Goal: Information Seeking & Learning: Learn about a topic

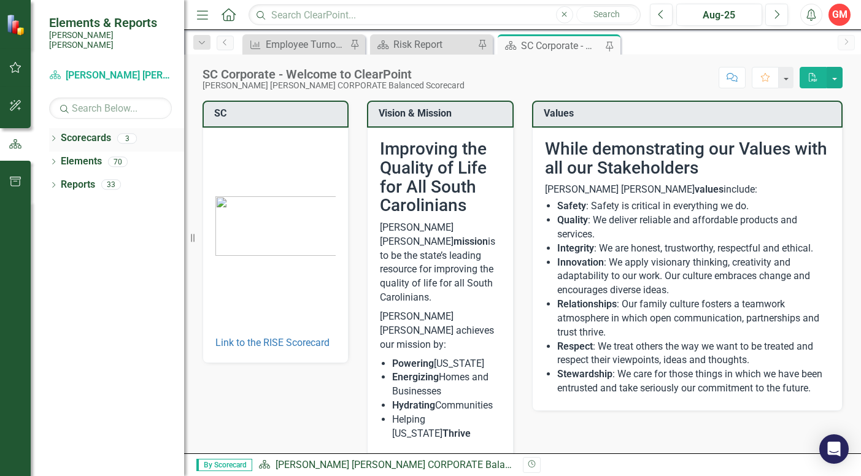
click at [56, 136] on icon "Dropdown" at bounding box center [53, 139] width 9 height 7
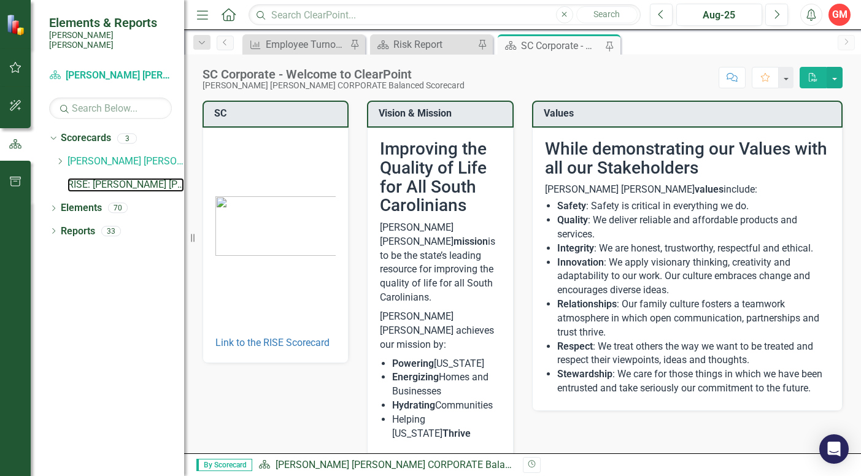
drag, startPoint x: 95, startPoint y: 173, endPoint x: 191, endPoint y: 164, distance: 96.8
click at [95, 178] on link "RISE: [PERSON_NAME] [PERSON_NAME] Recognizing Innovation, Safety and Excellence" at bounding box center [126, 185] width 117 height 14
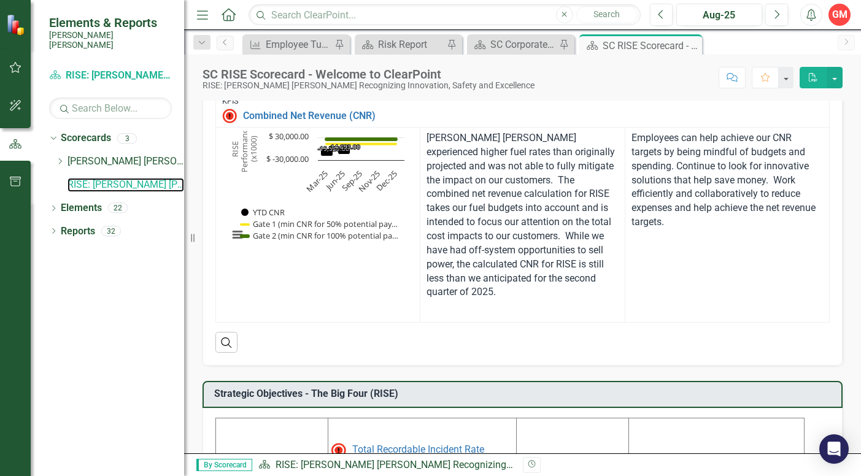
scroll to position [256, 0]
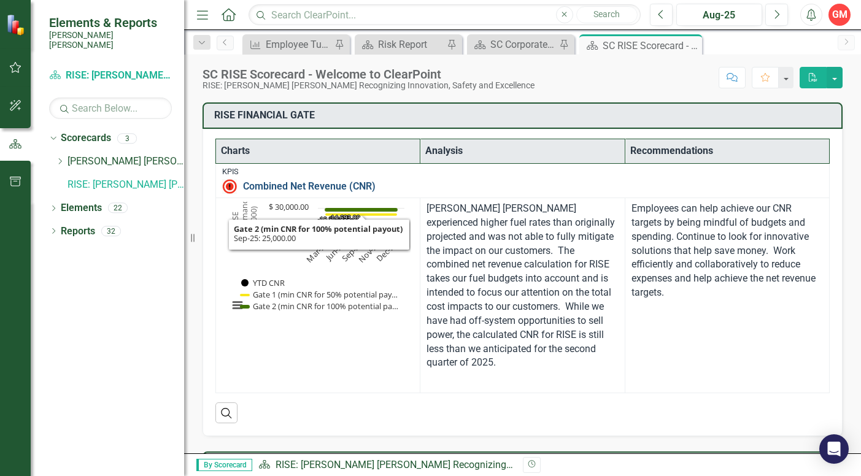
click at [330, 186] on link "Combined Net Revenue (CNR)" at bounding box center [533, 186] width 580 height 11
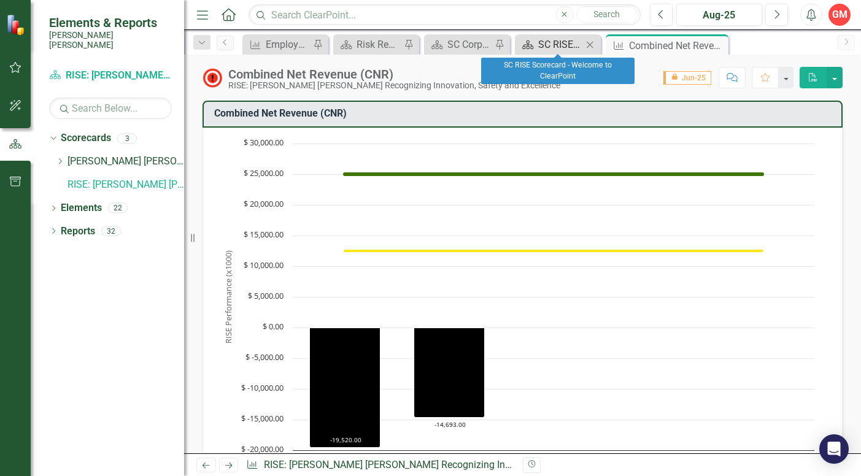
click at [573, 48] on div "SC RISE Scorecard - Welcome to ClearPoint" at bounding box center [560, 44] width 44 height 15
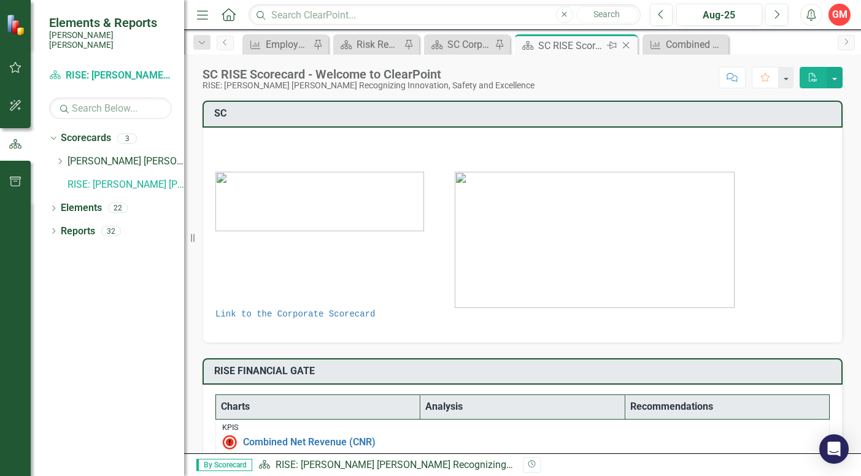
click at [612, 45] on icon "Pin" at bounding box center [612, 45] width 10 height 12
click at [692, 46] on div "Combined Net Revenue (CNR)" at bounding box center [688, 44] width 44 height 15
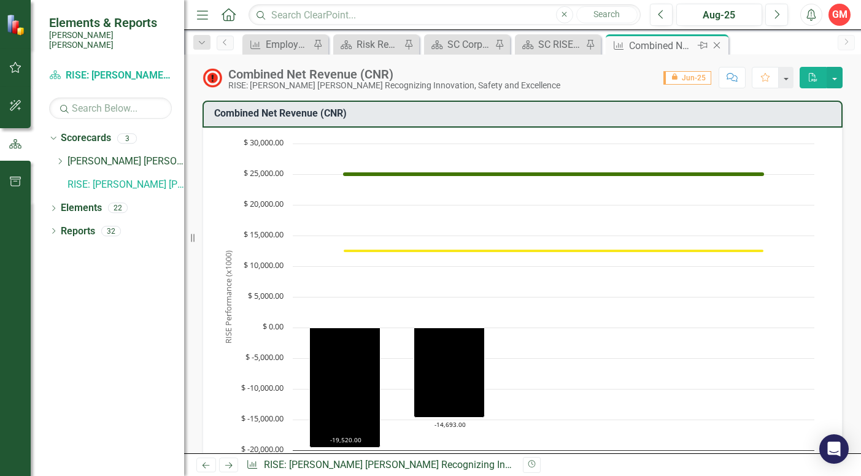
click at [703, 44] on icon "Pin" at bounding box center [703, 45] width 10 height 12
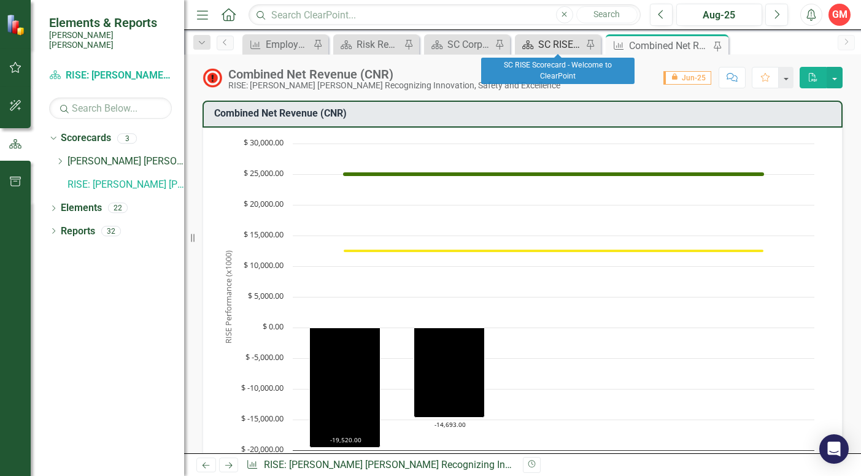
click at [567, 45] on div "SC RISE Scorecard - Welcome to ClearPoint" at bounding box center [560, 44] width 44 height 15
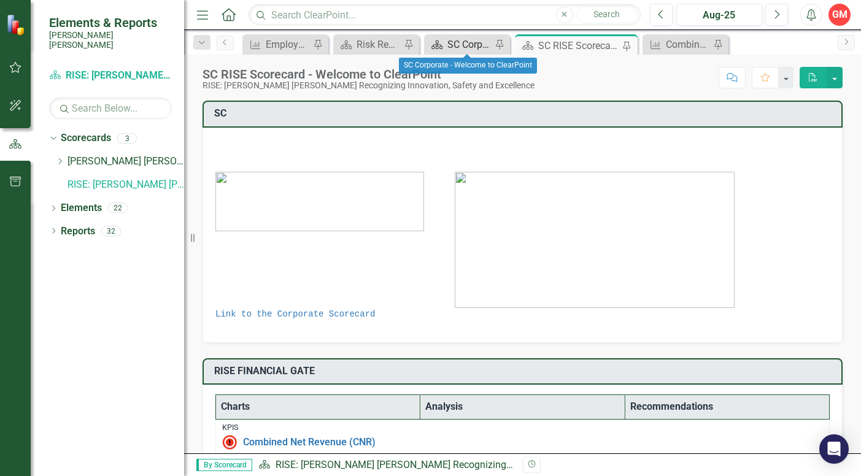
click at [471, 47] on div "SC Corporate - Welcome to ClearPoint" at bounding box center [470, 44] width 44 height 15
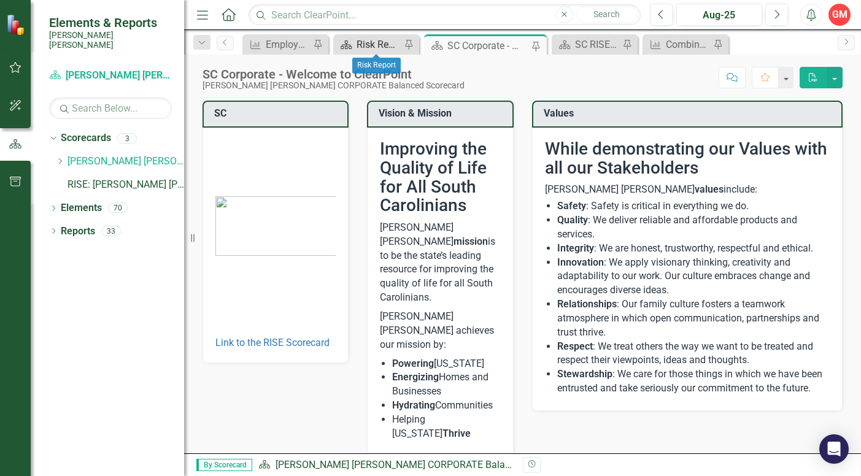
click at [380, 41] on div "Risk Report" at bounding box center [379, 44] width 44 height 15
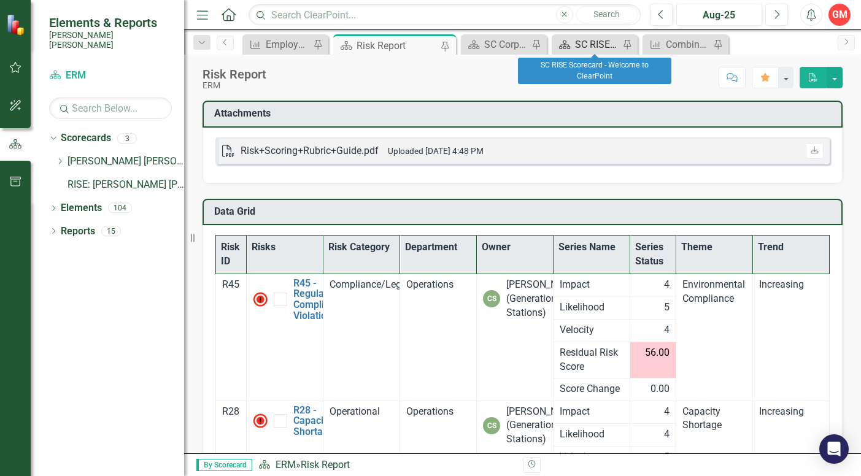
click at [605, 43] on div "SC RISE Scorecard - Welcome to ClearPoint" at bounding box center [597, 44] width 44 height 15
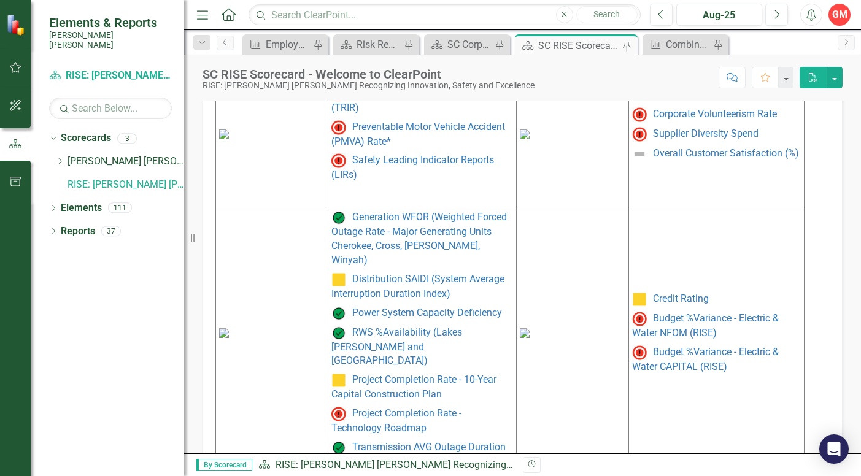
scroll to position [686, 0]
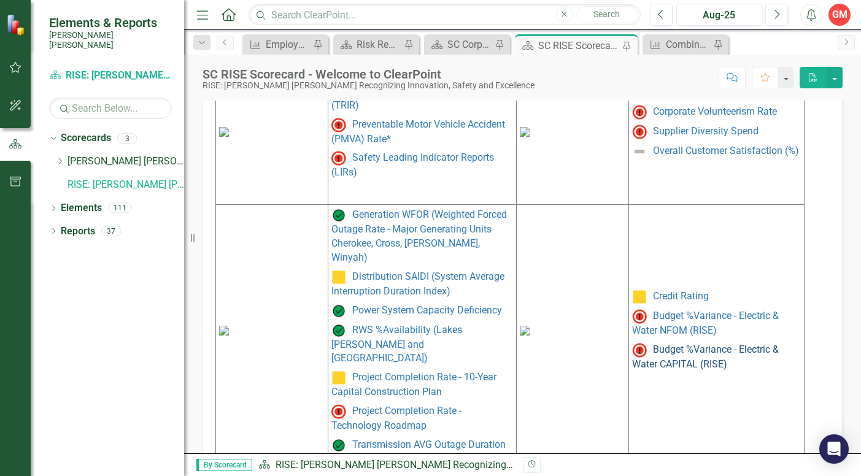
click at [685, 352] on link "Budget %Variance - Electric & Water CAPITAL (RISE)" at bounding box center [705, 357] width 147 height 26
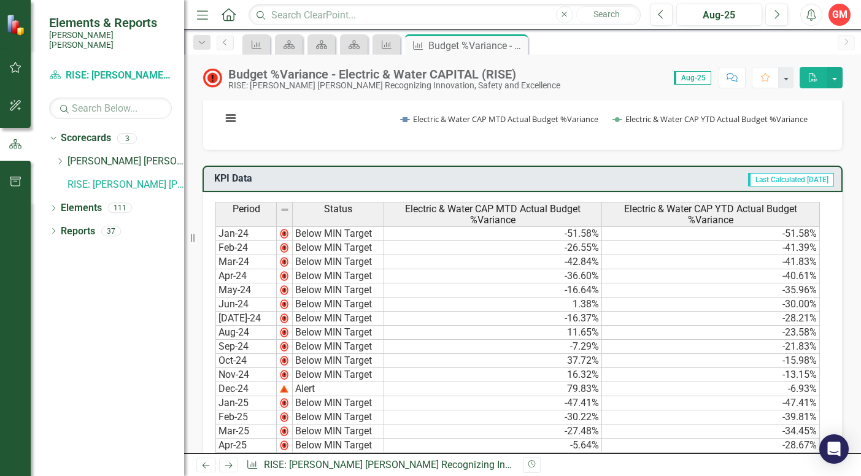
scroll to position [123, 0]
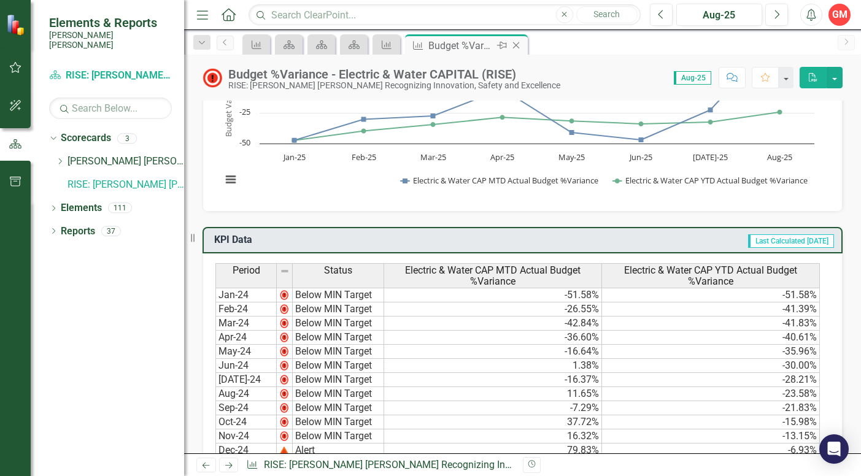
click at [517, 46] on icon at bounding box center [516, 45] width 7 height 7
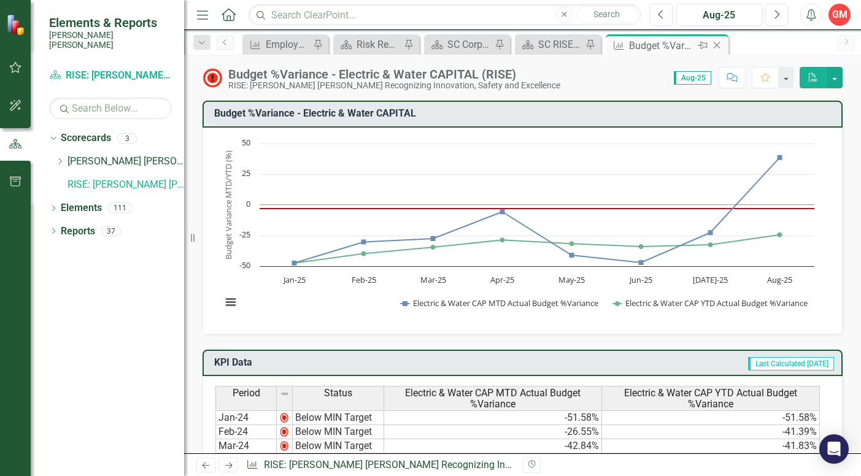
click at [716, 44] on icon "Close" at bounding box center [717, 46] width 12 height 10
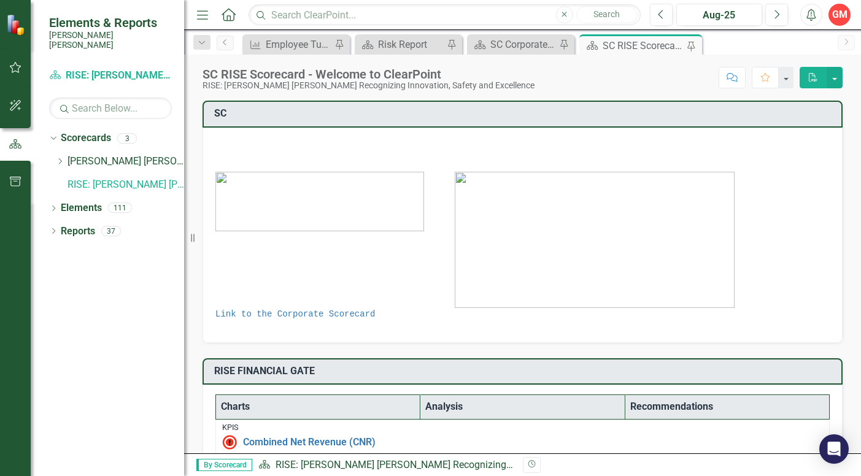
click at [627, 45] on div "SC RISE Scorecard - Welcome to ClearPoint" at bounding box center [643, 45] width 81 height 15
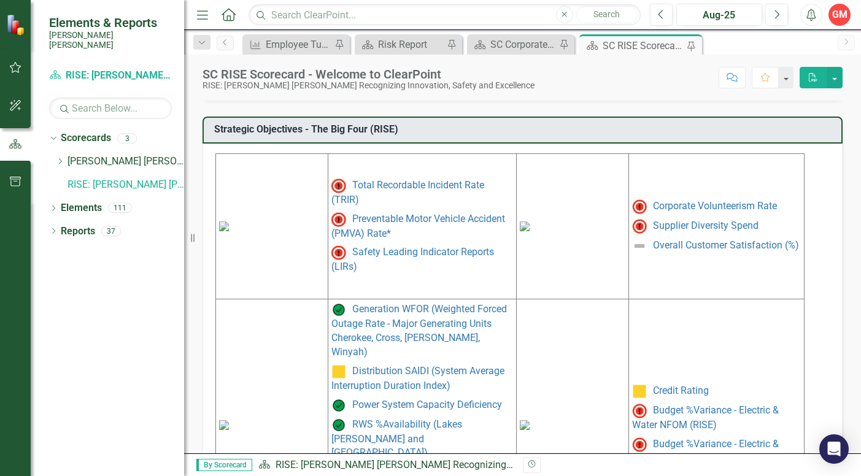
scroll to position [614, 0]
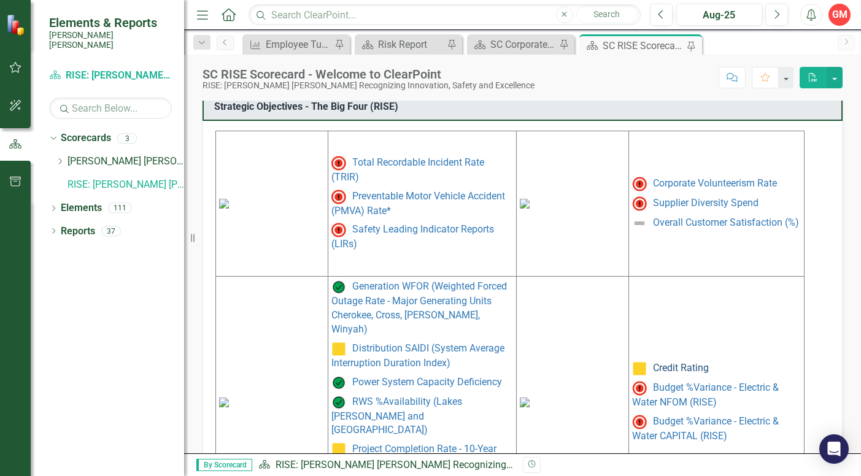
click at [678, 362] on link "Credit Rating" at bounding box center [681, 368] width 56 height 12
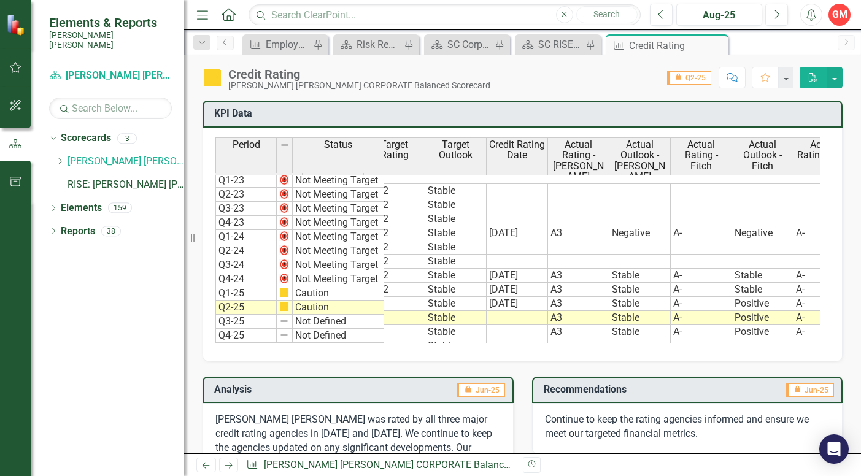
scroll to position [0, 176]
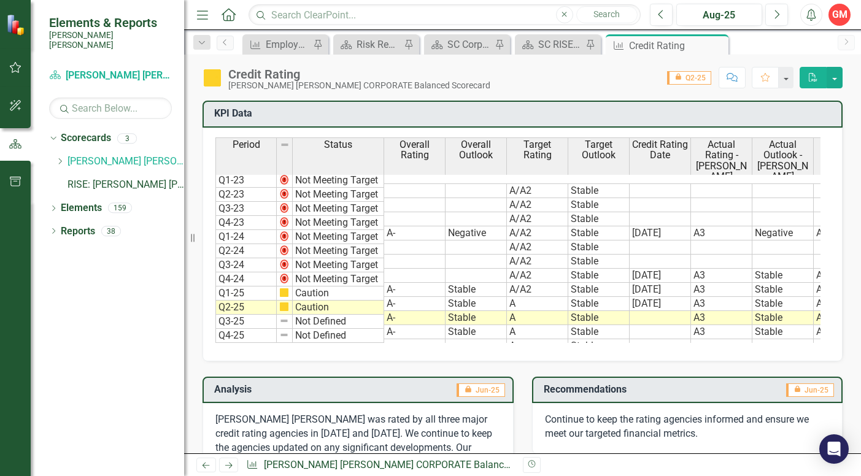
click at [0, 0] on icon "Close" at bounding box center [0, 0] width 0 height 0
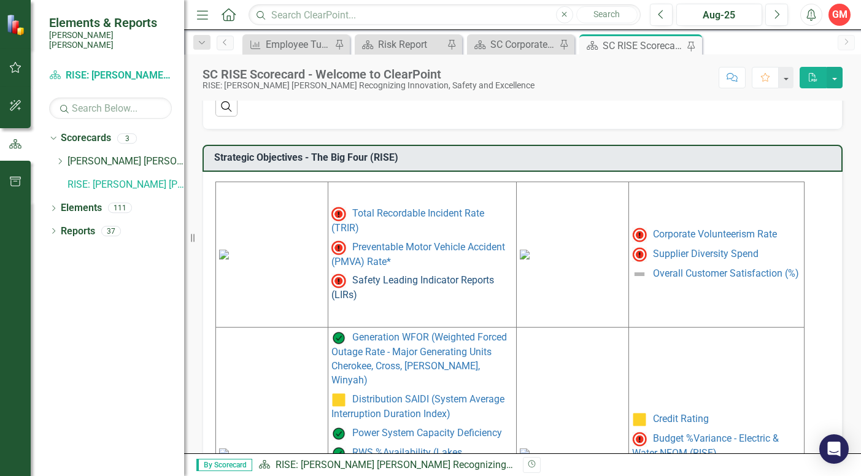
click at [412, 283] on link "Safety Leading Indicator Reports (LIRs)" at bounding box center [413, 288] width 163 height 26
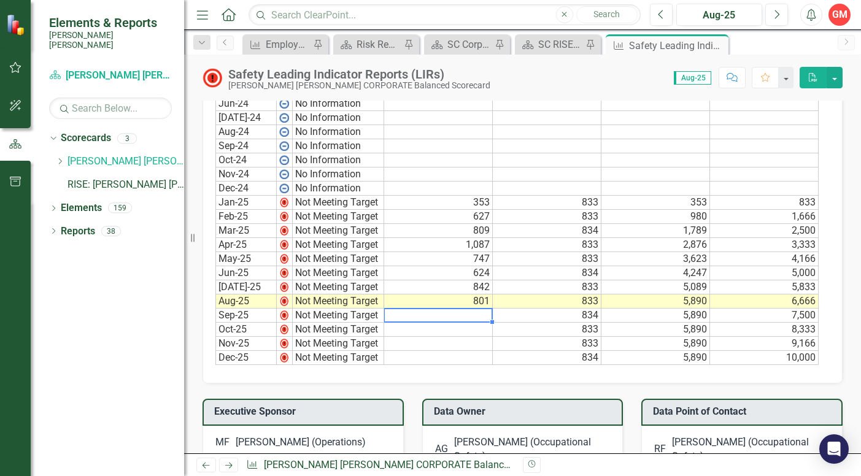
click at [454, 323] on td at bounding box center [438, 316] width 109 height 14
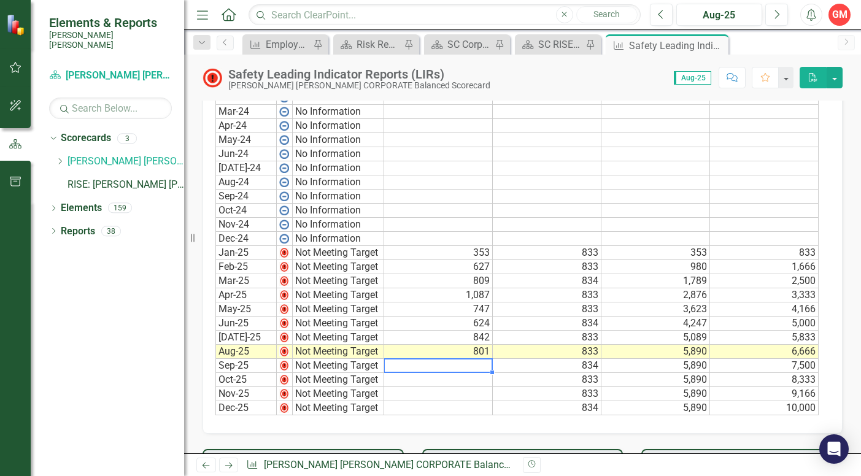
scroll to position [675, 0]
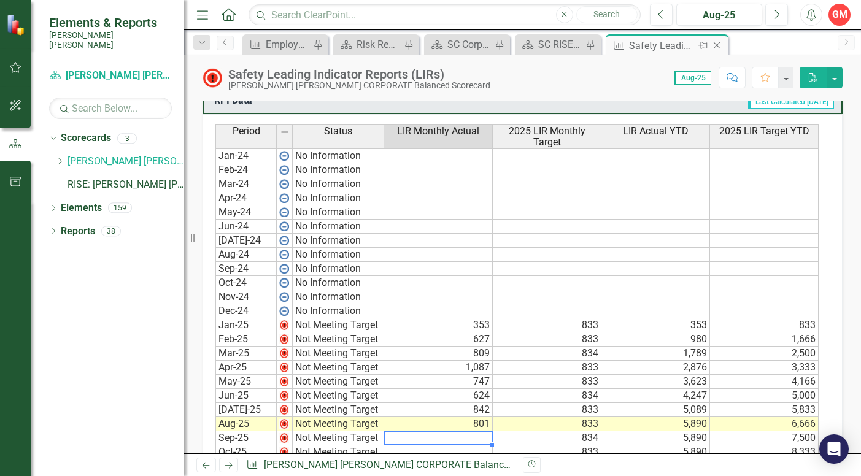
click at [716, 47] on icon at bounding box center [717, 45] width 7 height 7
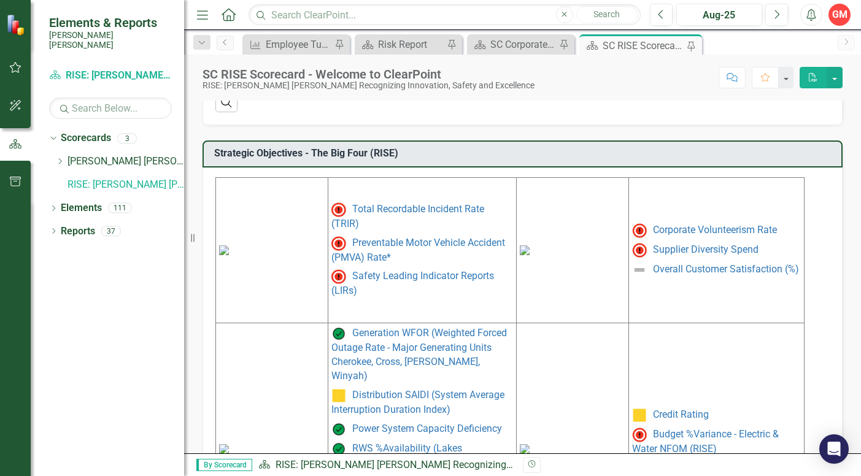
scroll to position [563, 0]
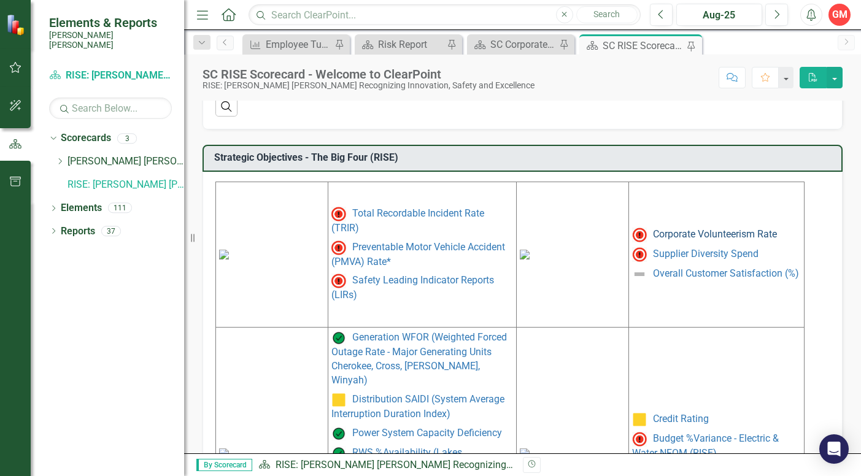
click at [709, 229] on link "Corporate Volunteerism Rate" at bounding box center [715, 234] width 124 height 12
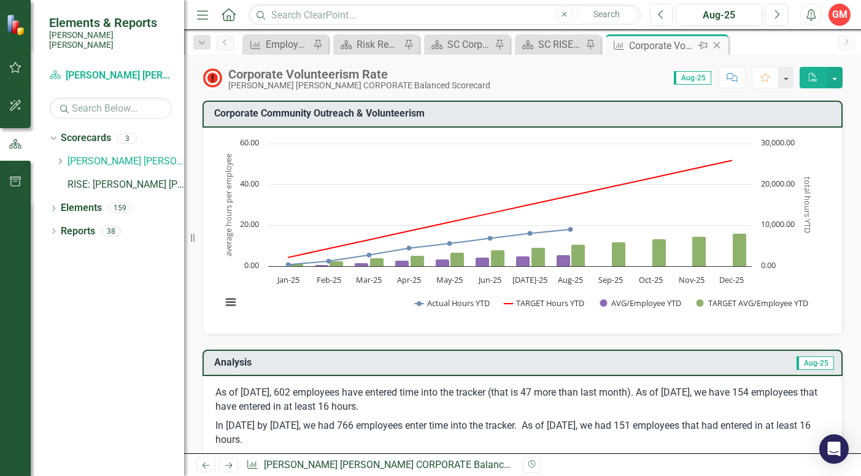
click at [719, 46] on icon "Close" at bounding box center [717, 46] width 12 height 10
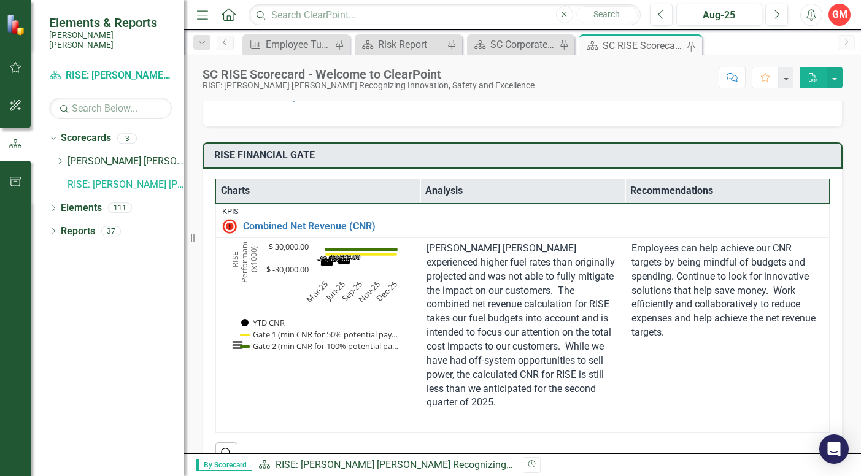
scroll to position [72, 0]
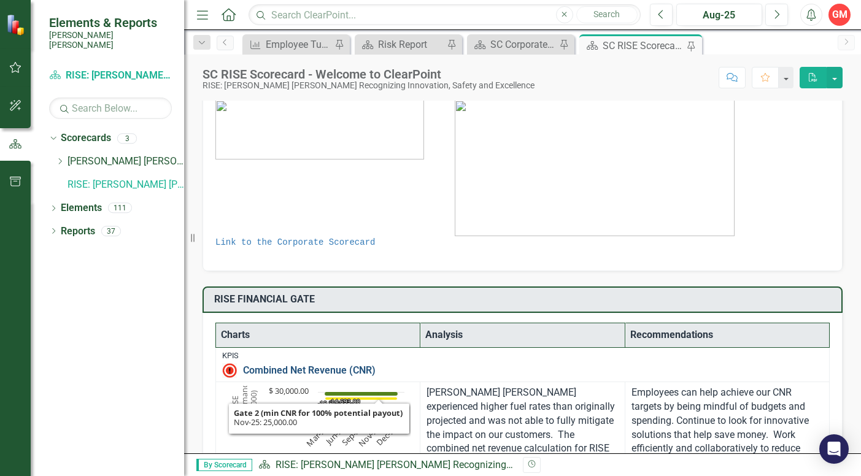
click at [338, 372] on link "Combined Net Revenue (CNR)" at bounding box center [533, 370] width 580 height 11
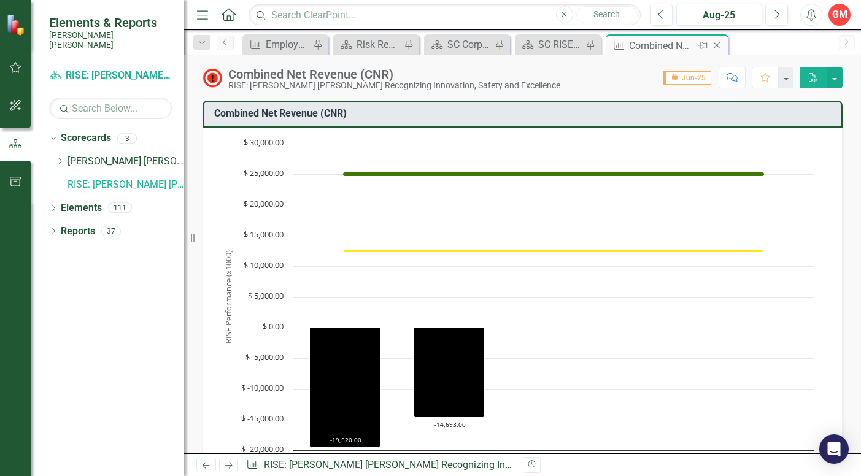
click at [720, 41] on icon "Close" at bounding box center [717, 46] width 12 height 10
